Goal: Task Accomplishment & Management: Complete application form

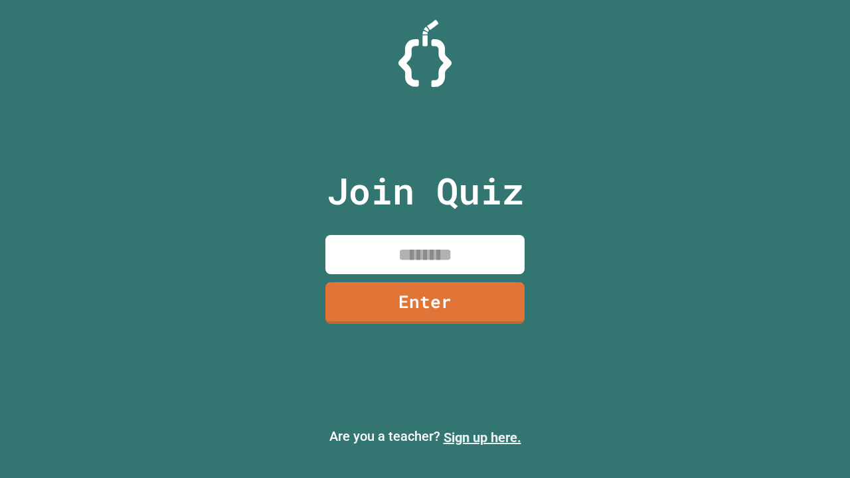
click at [482, 438] on link "Sign up here." at bounding box center [483, 438] width 78 height 16
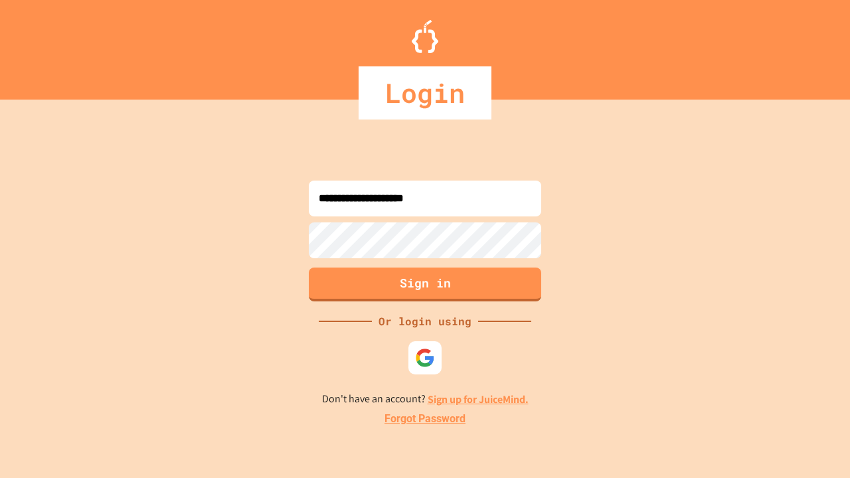
type input "**********"
